Goal: Task Accomplishment & Management: Use online tool/utility

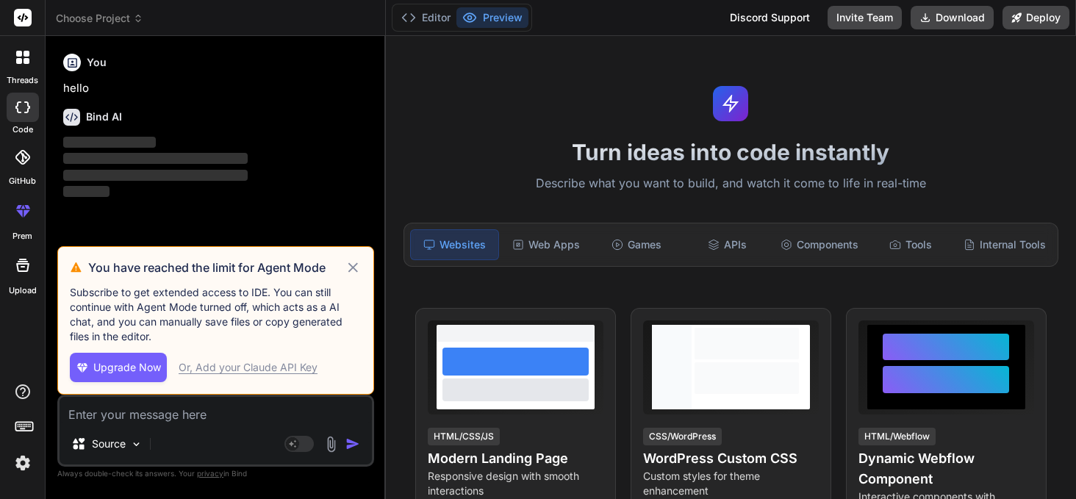
click at [354, 266] on icon at bounding box center [353, 267] width 10 height 10
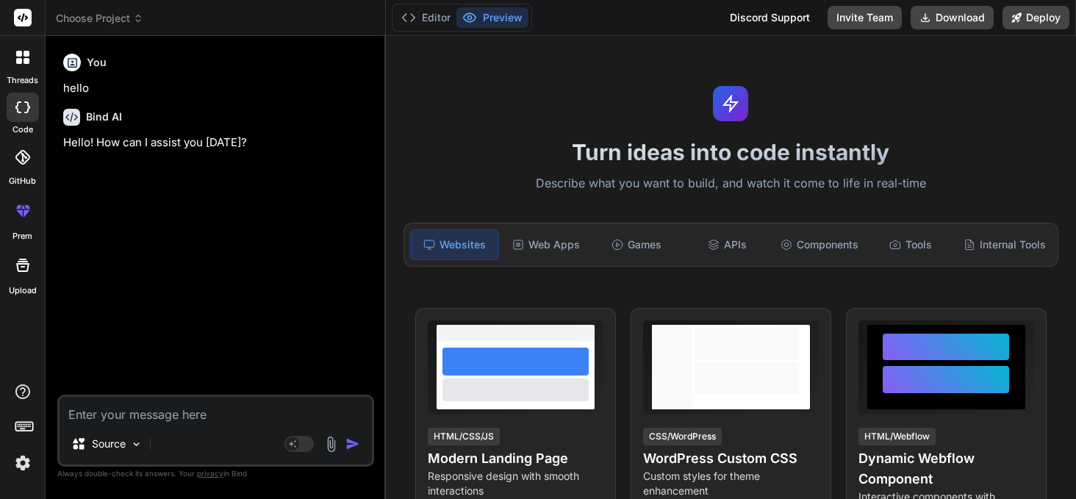
type textarea "x"
click at [141, 24] on span "Choose Project" at bounding box center [99, 18] width 87 height 15
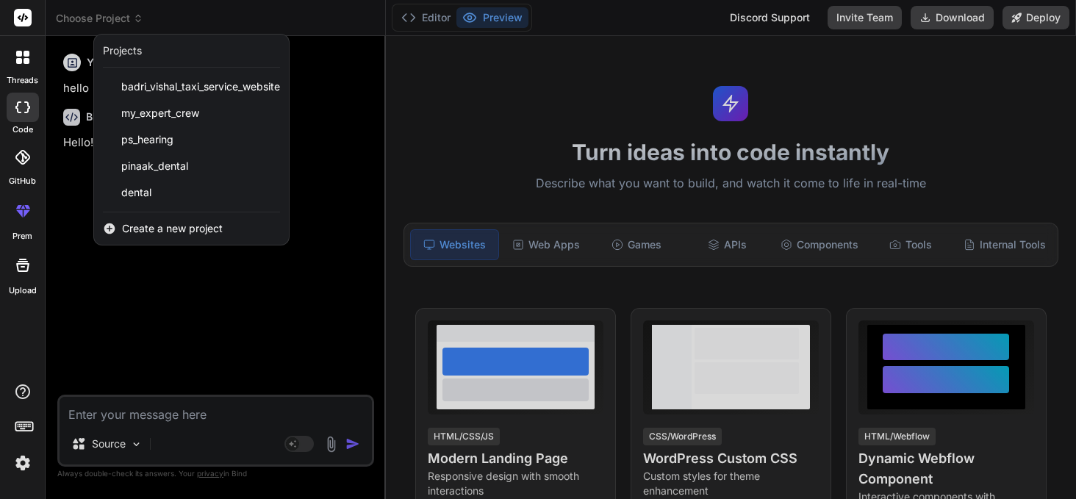
click at [152, 286] on div at bounding box center [538, 249] width 1076 height 499
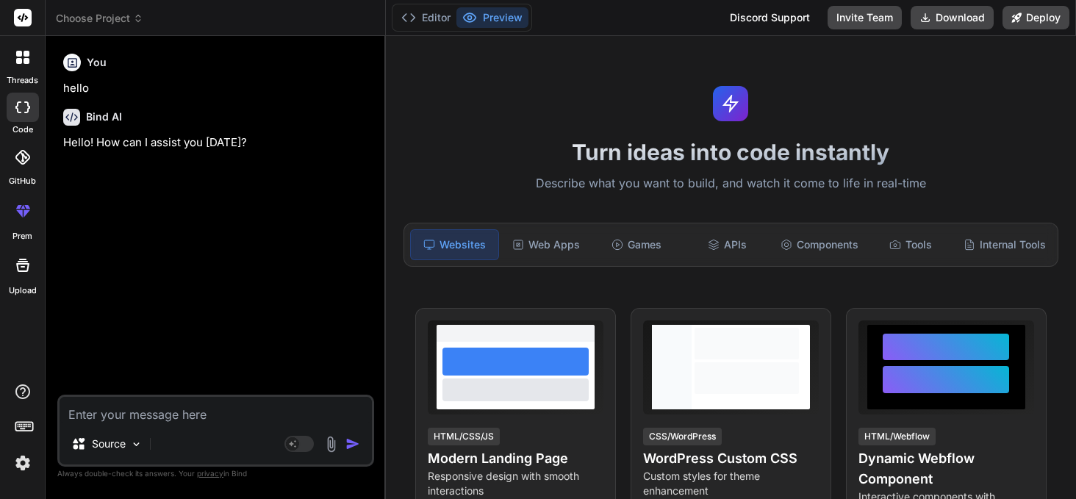
click at [110, 420] on textarea at bounding box center [216, 410] width 312 height 26
paste textarea "create another project only using HTML, CSS. In this Create landing page for "B…"
type textarea "create another project only using HTML, CSS. In this Create landing page for "B…"
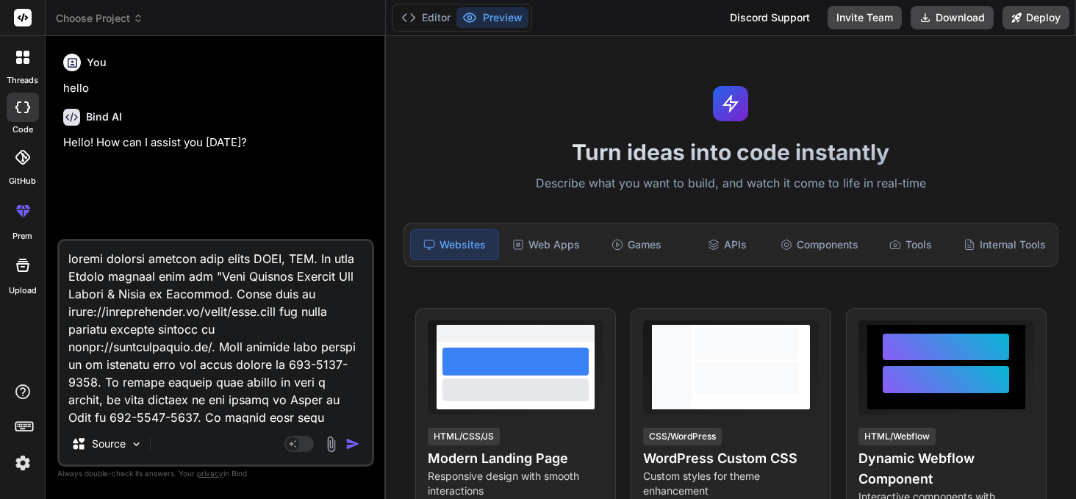
scroll to position [250, 0]
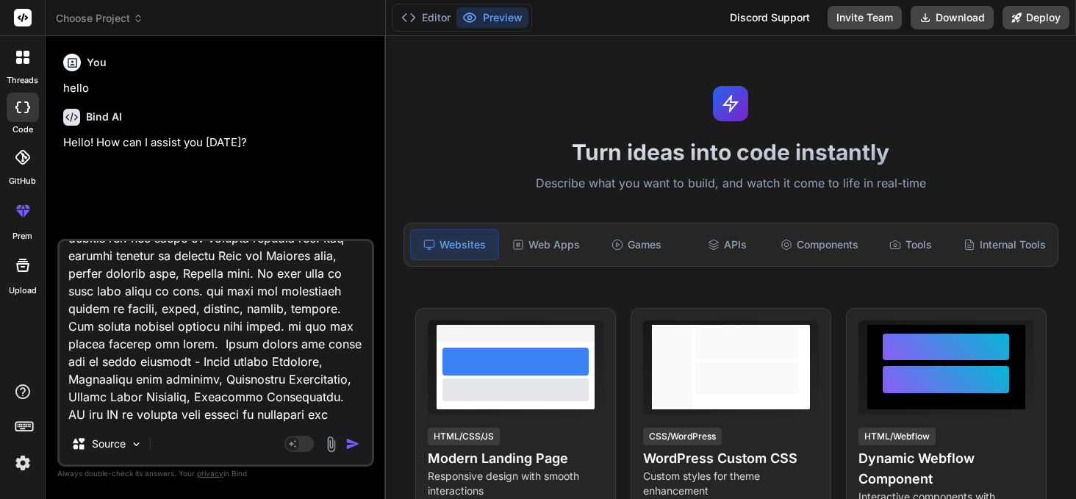
type textarea "x"
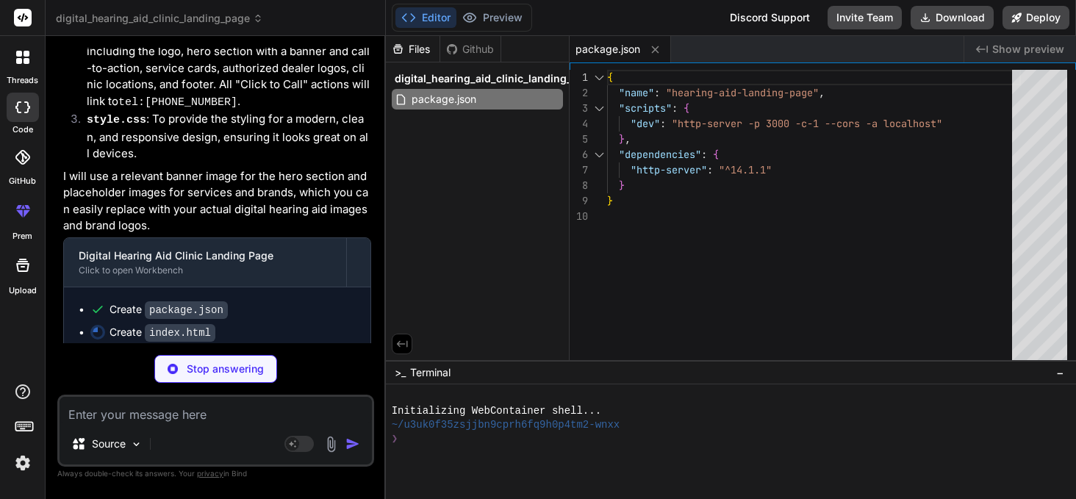
scroll to position [693, 0]
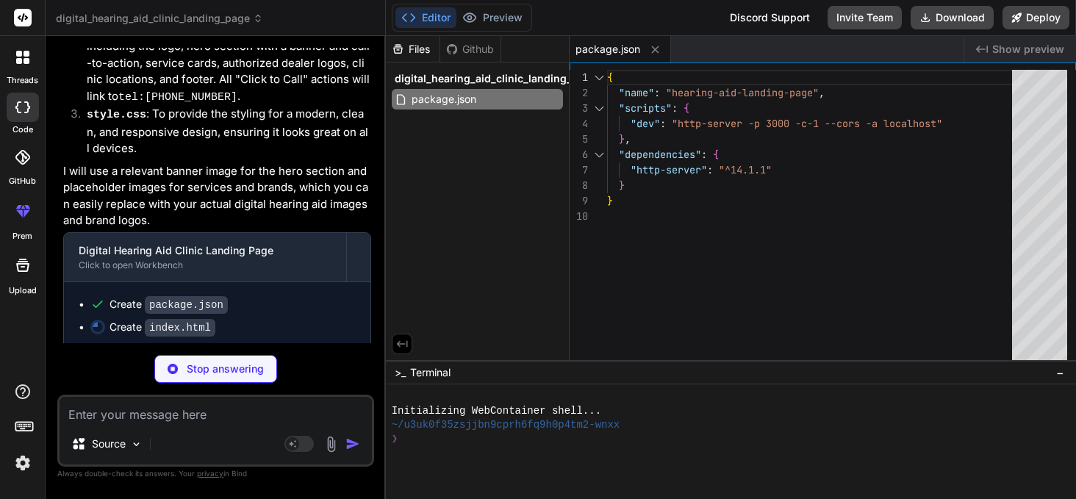
type textarea "x"
type textarea "</body> </html>"
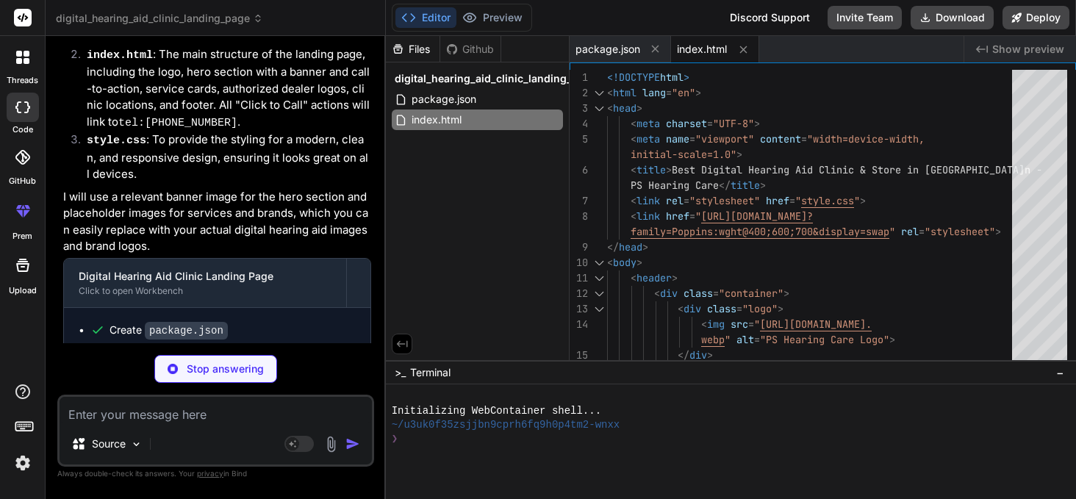
scroll to position [716, 0]
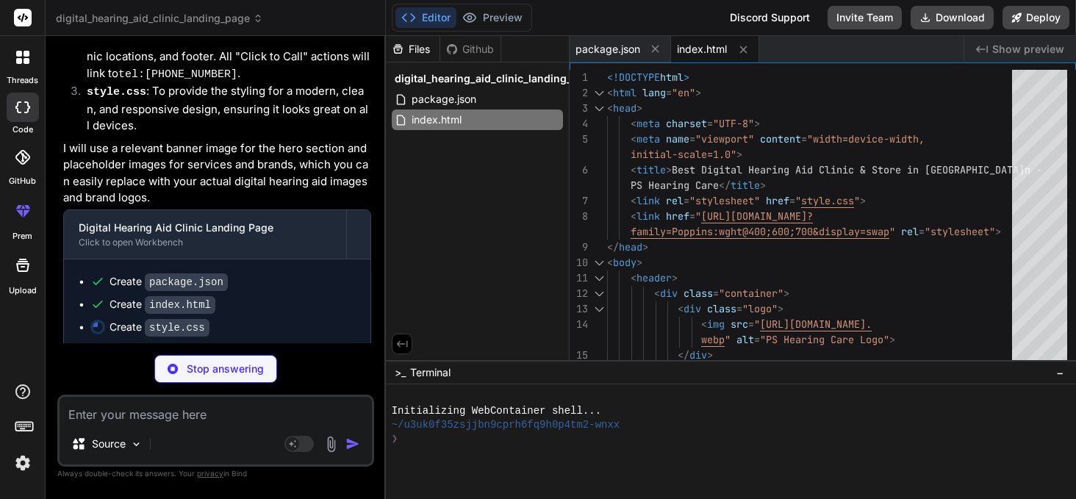
type textarea "x"
type textarea ".brand-logos img { max-width: 100px; } .locations li { font-size: 1em; } }"
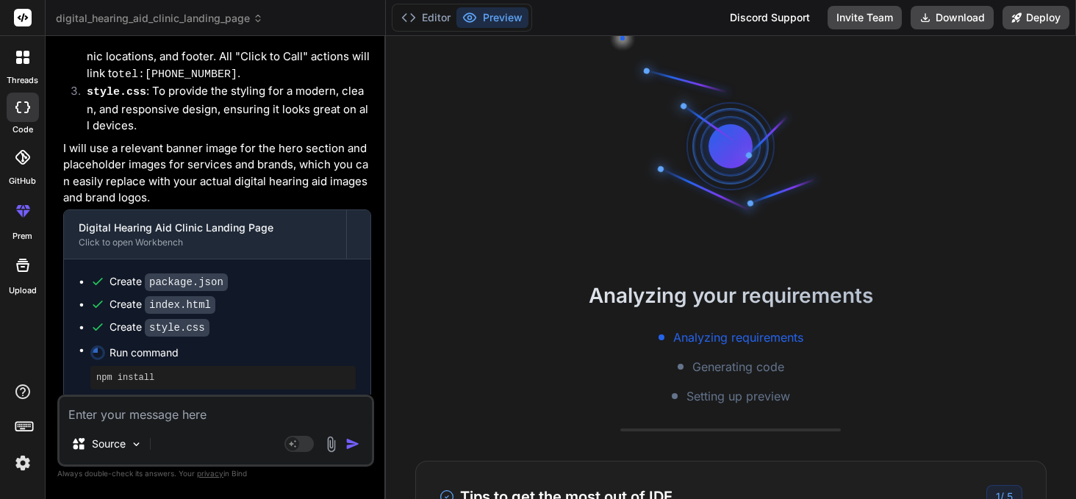
scroll to position [126, 0]
type textarea "x"
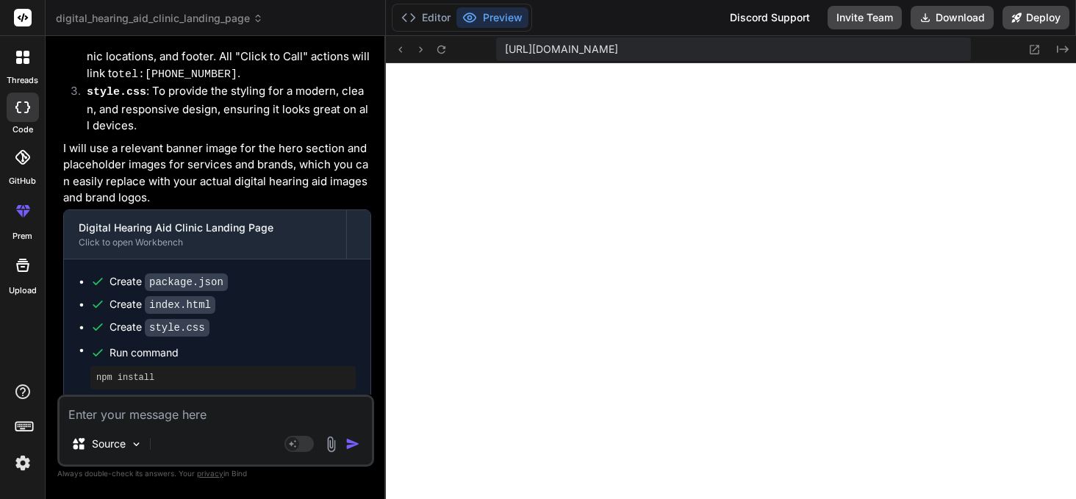
scroll to position [670, 0]
